Goal: Information Seeking & Learning: Learn about a topic

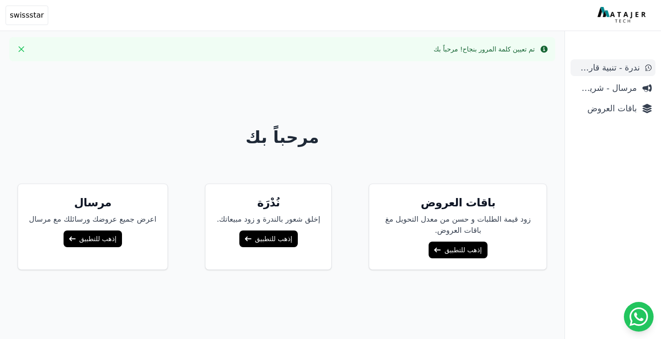
click at [602, 65] on span "ندرة - تنبية قارب علي النفاذ" at bounding box center [606, 67] width 65 height 13
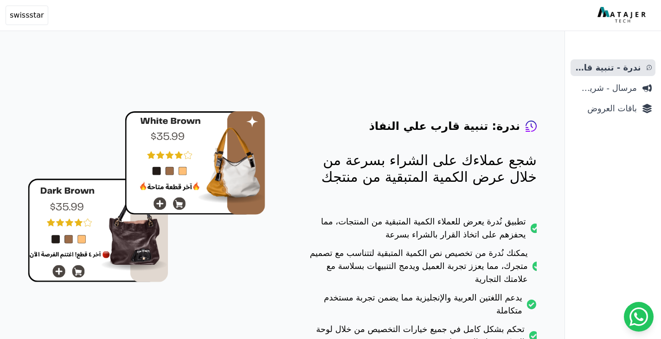
scroll to position [95, 0]
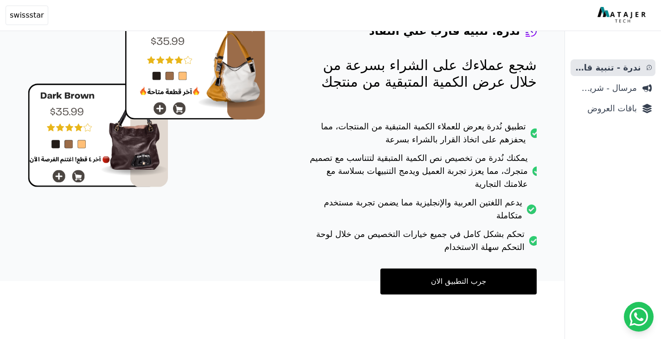
click at [434, 281] on link "جرب التطبيق الان" at bounding box center [458, 281] width 156 height 26
click at [624, 95] on link "مرسال - شريط دعاية" at bounding box center [612, 88] width 85 height 17
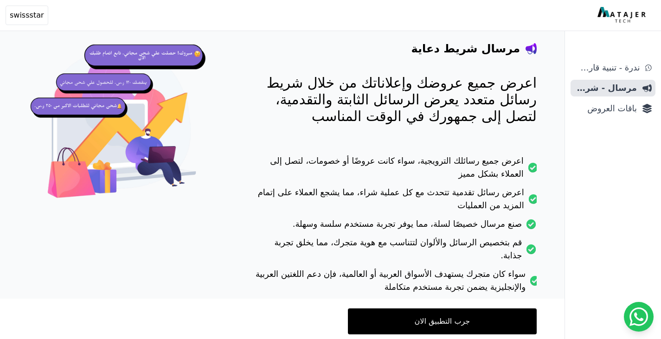
scroll to position [104, 0]
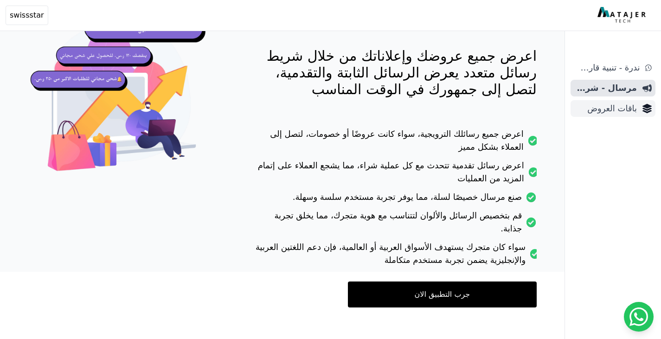
click at [594, 109] on span "باقات العروض" at bounding box center [605, 108] width 63 height 13
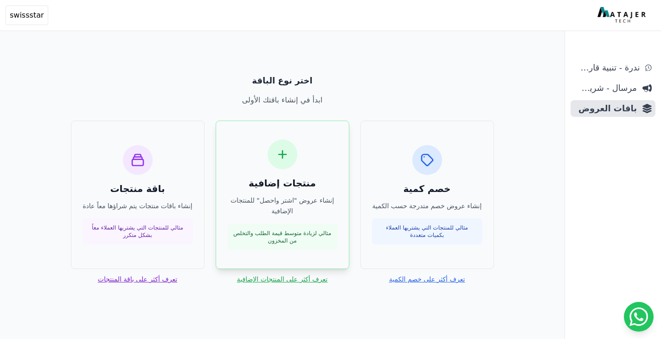
scroll to position [45, 0]
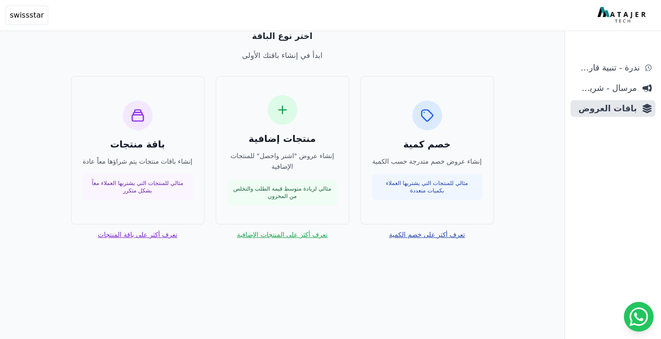
click at [425, 238] on link "تعرف أكثر على خصم الكمية" at bounding box center [427, 234] width 76 height 9
click at [293, 240] on div "اختر نوع الباقة ابدأ في إنشاء باقتك الأولى خصم كمية إنشاء عروض خصم متدرجة حسب ا…" at bounding box center [282, 135] width 490 height 232
click at [294, 234] on link "تعرف أكثر على المنتجات الإضافية" at bounding box center [282, 234] width 90 height 9
click at [153, 236] on link "تعرف أكثر على باقة المنتجات" at bounding box center [137, 234] width 79 height 9
